Goal: Information Seeking & Learning: Check status

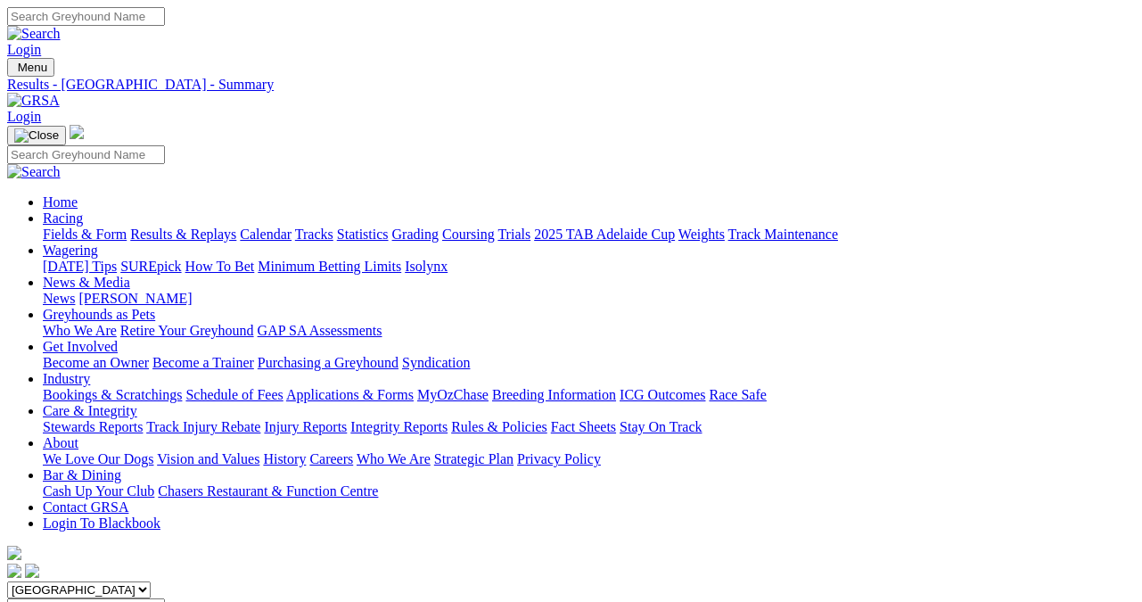
click at [184, 226] on link "Results & Replays" at bounding box center [183, 233] width 106 height 15
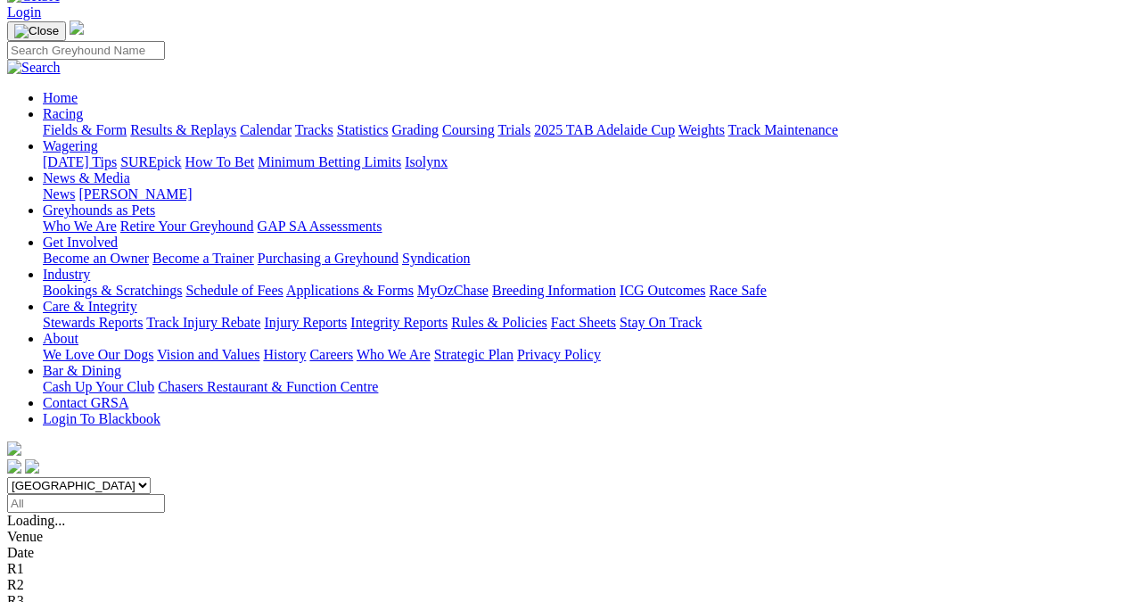
scroll to position [178, 0]
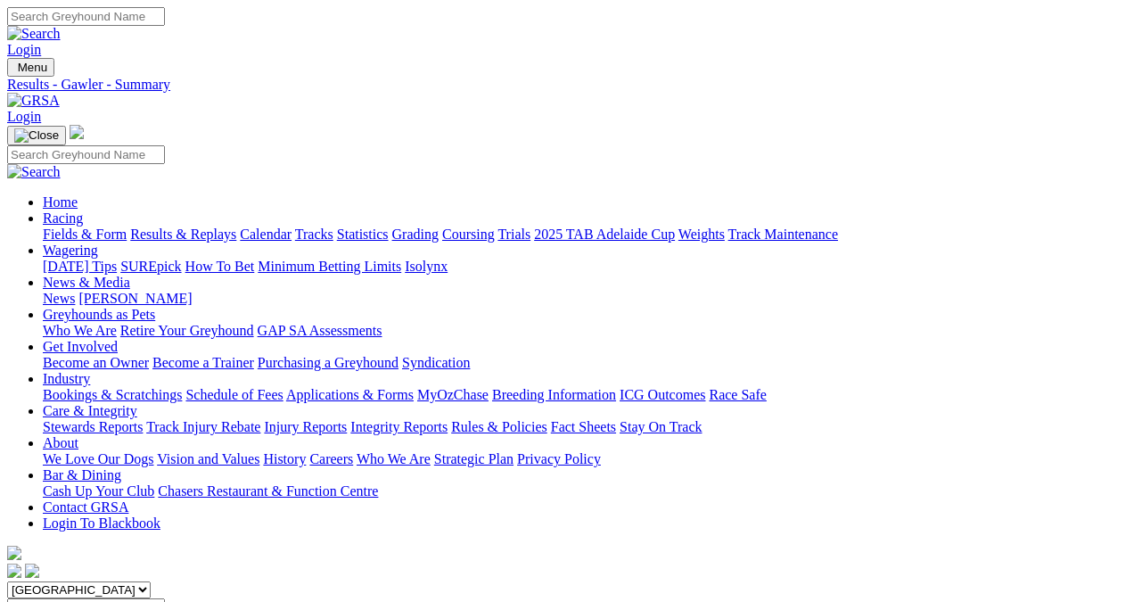
click at [53, 226] on link "Fields & Form" at bounding box center [85, 233] width 84 height 15
